Goal: Transaction & Acquisition: Purchase product/service

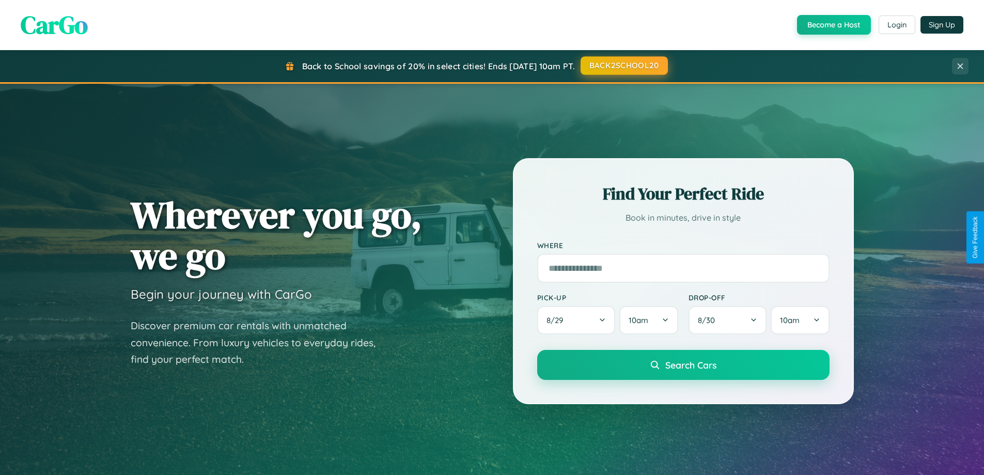
click at [623, 66] on button "BACK2SCHOOL20" at bounding box center [623, 65] width 87 height 19
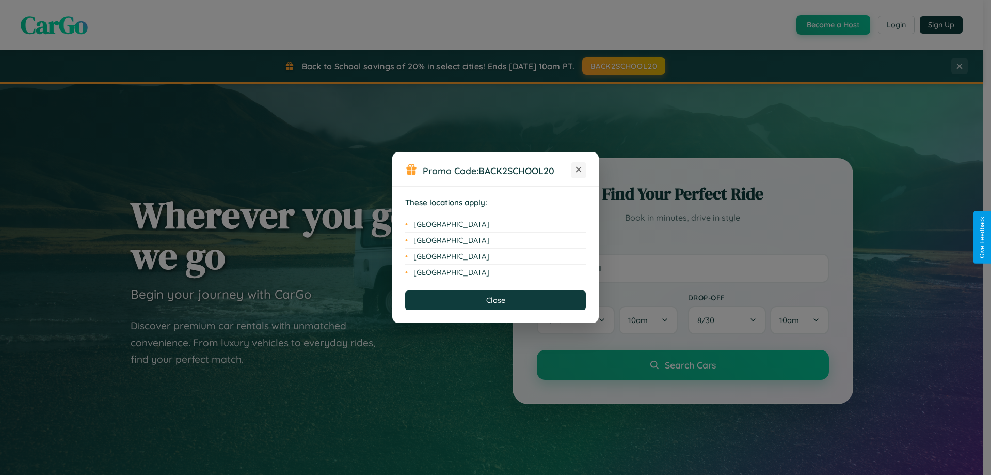
click at [579, 170] on icon at bounding box center [579, 170] width 6 height 6
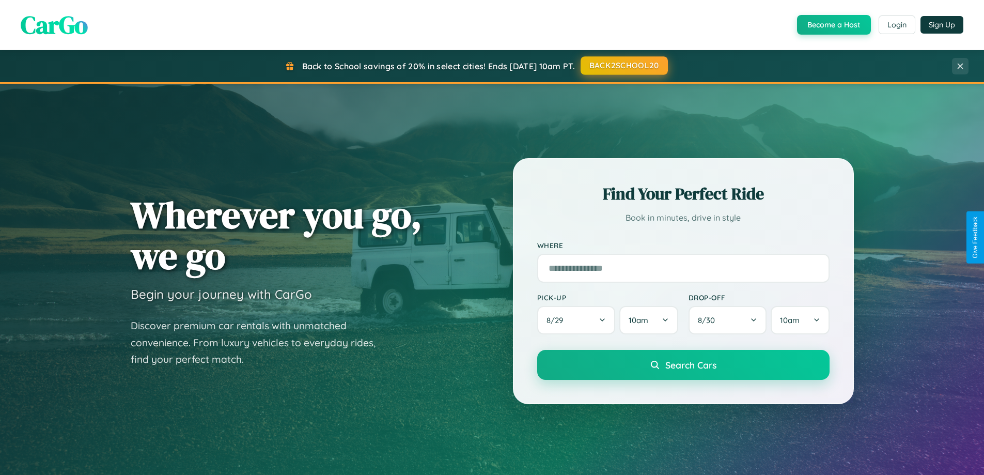
click at [623, 66] on button "BACK2SCHOOL20" at bounding box center [623, 65] width 87 height 19
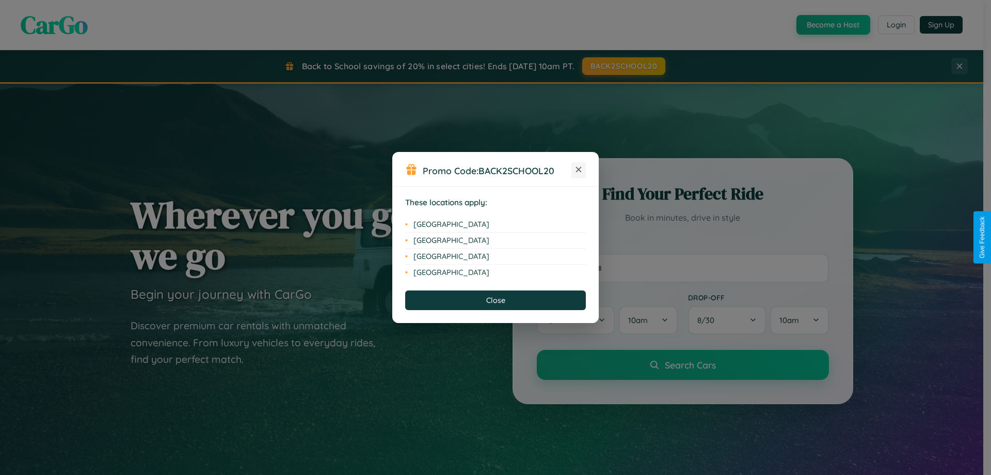
click at [579, 170] on icon at bounding box center [579, 170] width 6 height 6
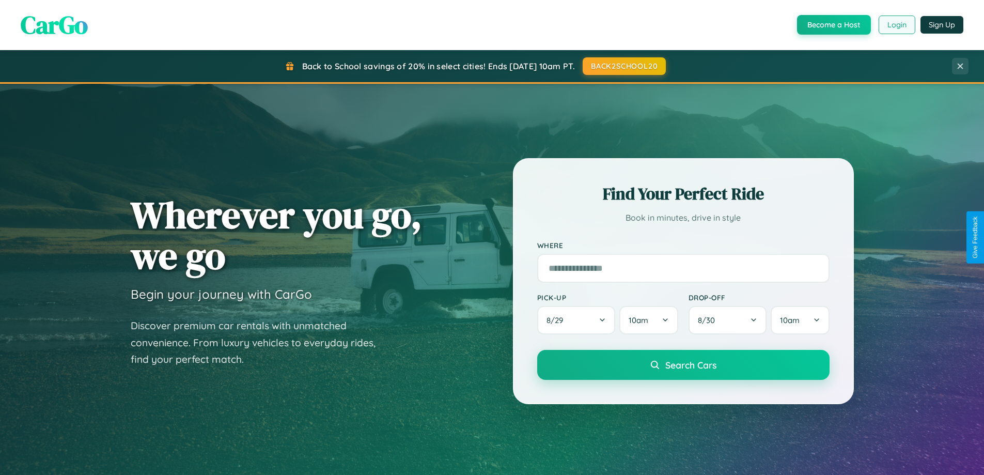
click at [896, 25] on button "Login" at bounding box center [896, 24] width 37 height 19
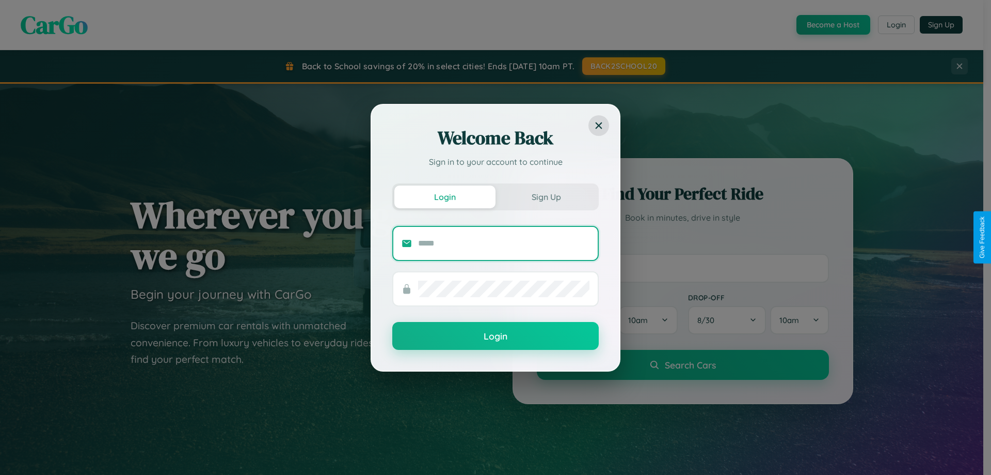
click at [504, 243] on input "text" at bounding box center [503, 243] width 171 height 17
type input "**********"
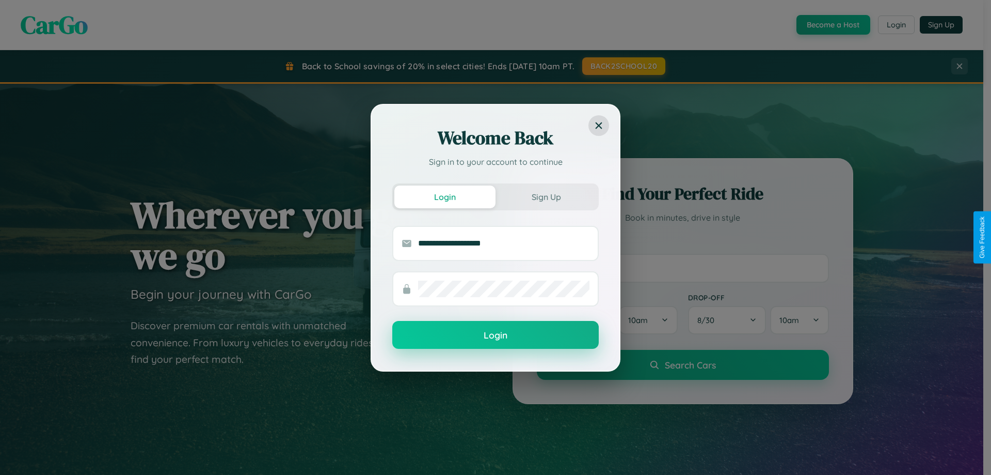
click at [496, 335] on button "Login" at bounding box center [495, 335] width 207 height 28
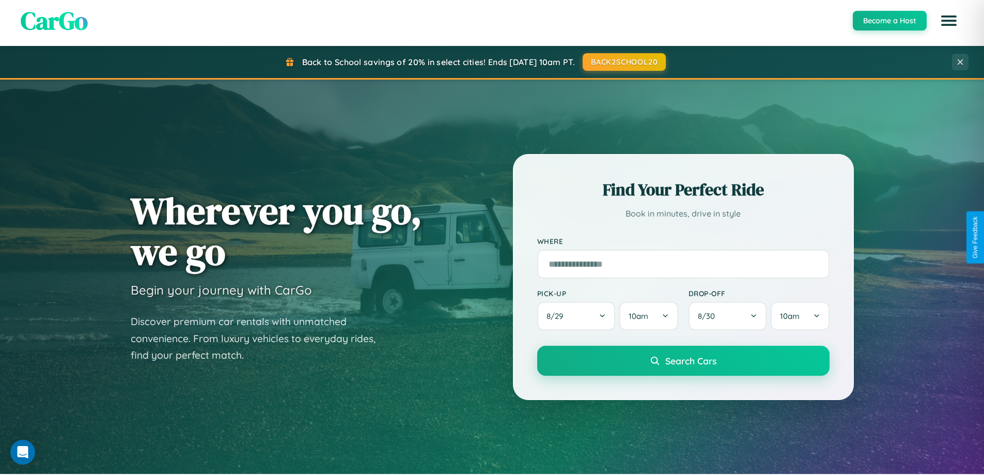
scroll to position [445, 0]
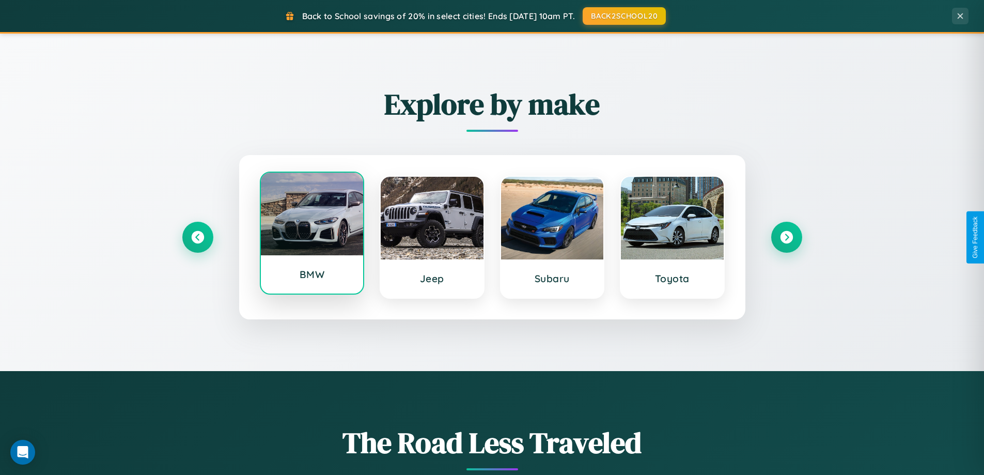
click at [311, 235] on div at bounding box center [312, 213] width 103 height 83
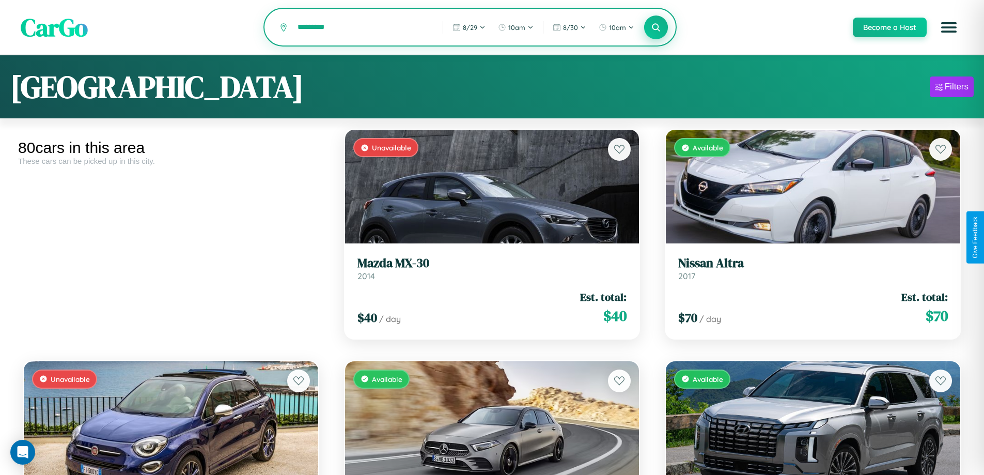
type input "*********"
click at [655, 28] on icon at bounding box center [656, 27] width 10 height 10
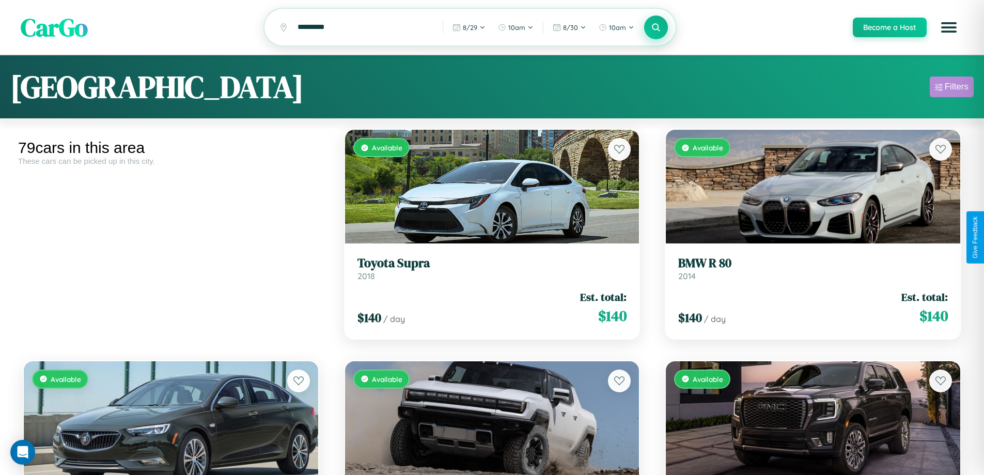
click at [951, 88] on div "Filters" at bounding box center [956, 87] width 24 height 10
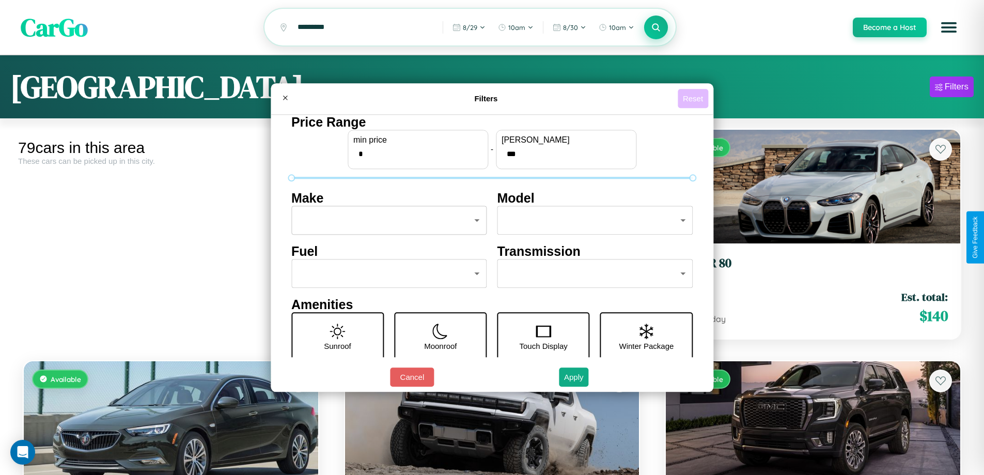
click at [694, 98] on button "Reset" at bounding box center [692, 98] width 30 height 19
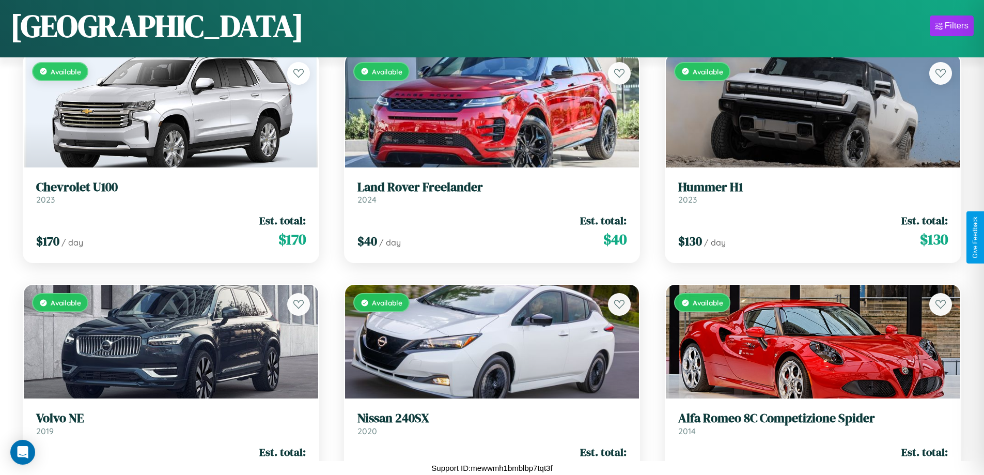
scroll to position [1764, 0]
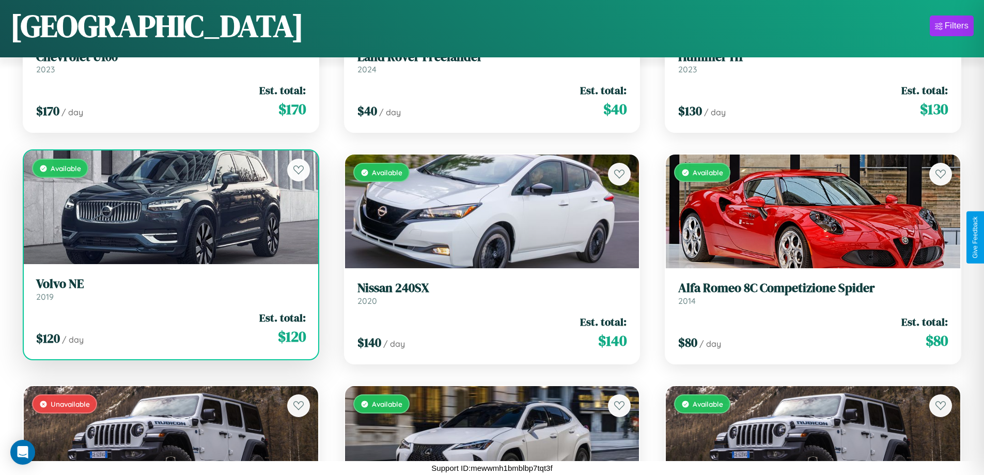
click at [169, 291] on link "Volvo NE 2019" at bounding box center [171, 288] width 270 height 25
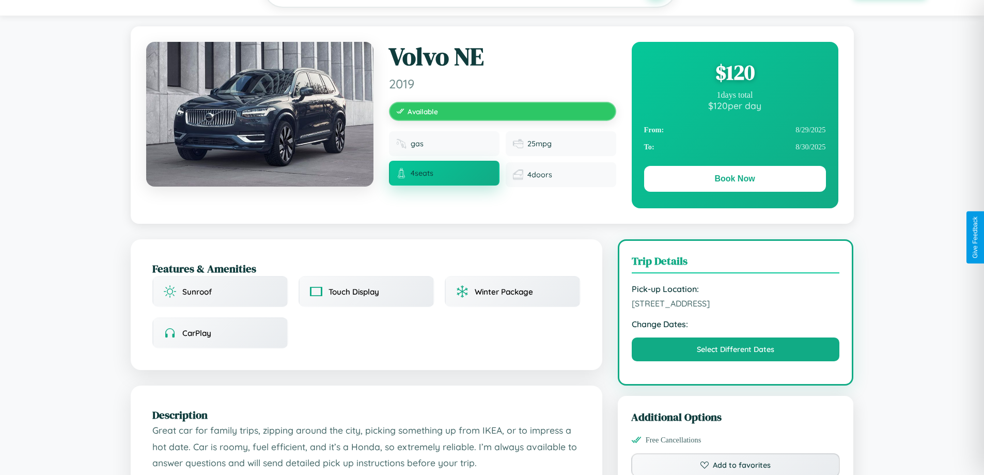
scroll to position [268, 0]
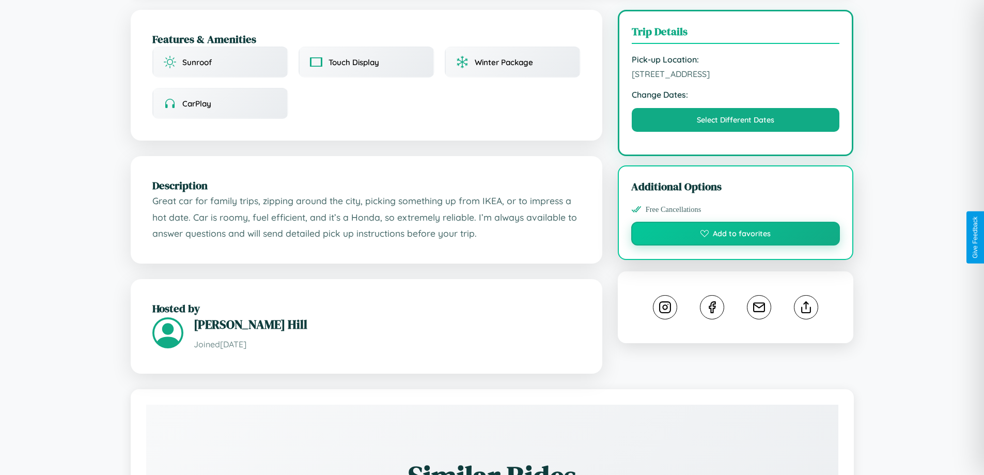
click at [735, 235] on button "Add to favorites" at bounding box center [735, 234] width 209 height 24
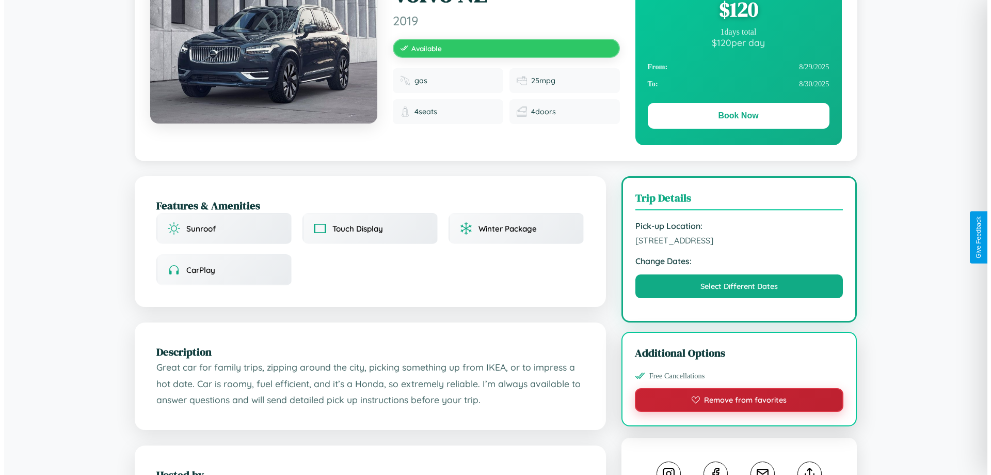
scroll to position [0, 0]
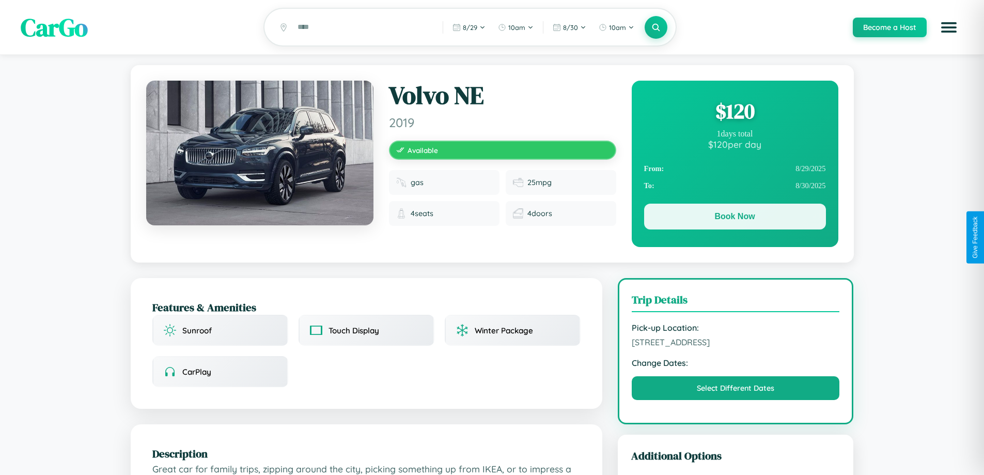
click at [734, 218] on button "Book Now" at bounding box center [735, 216] width 182 height 26
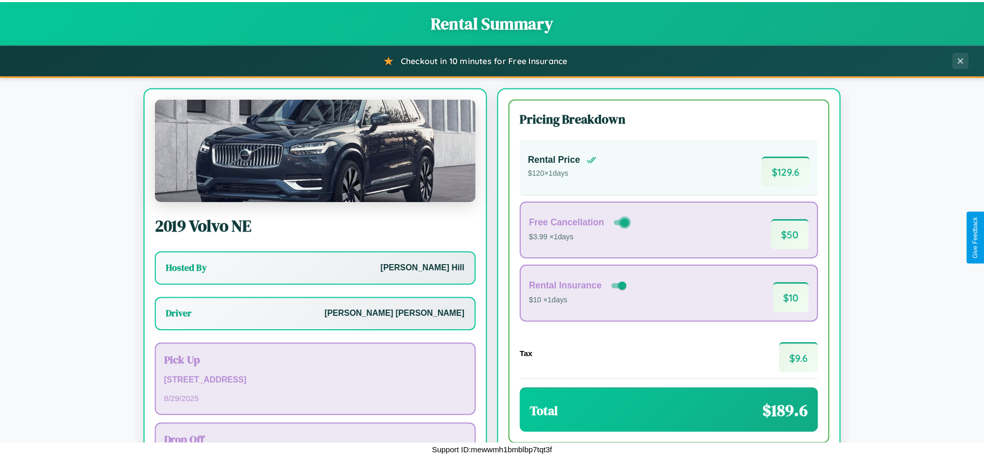
scroll to position [74, 0]
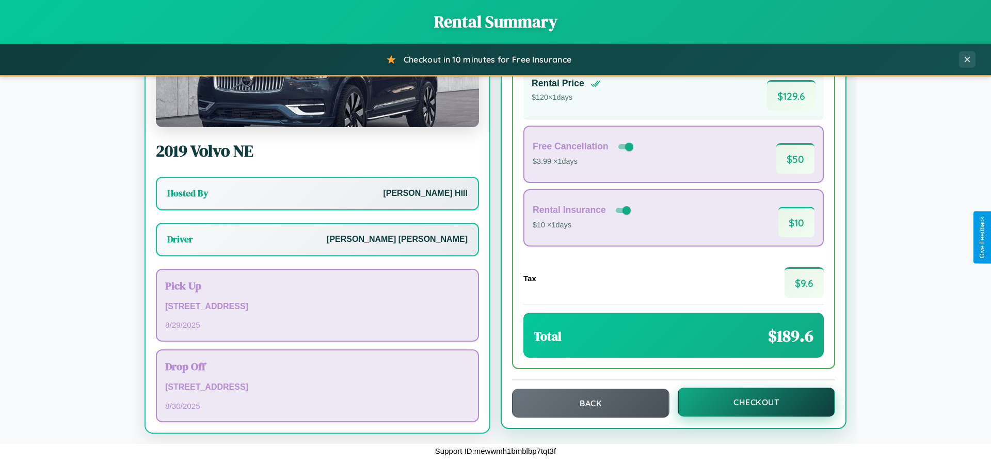
click at [750, 402] on button "Checkout" at bounding box center [756, 401] width 157 height 29
